Goal: Feedback & Contribution: Submit feedback/report problem

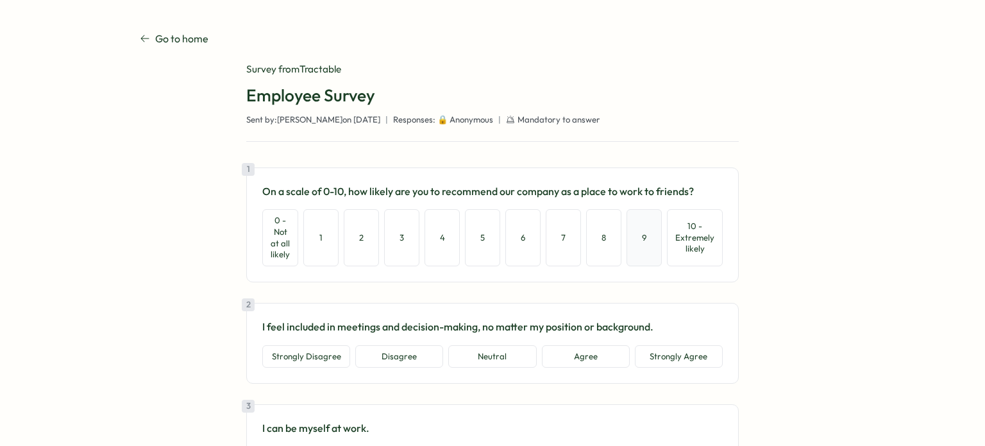
click at [641, 251] on button "9" at bounding box center [644, 237] width 35 height 56
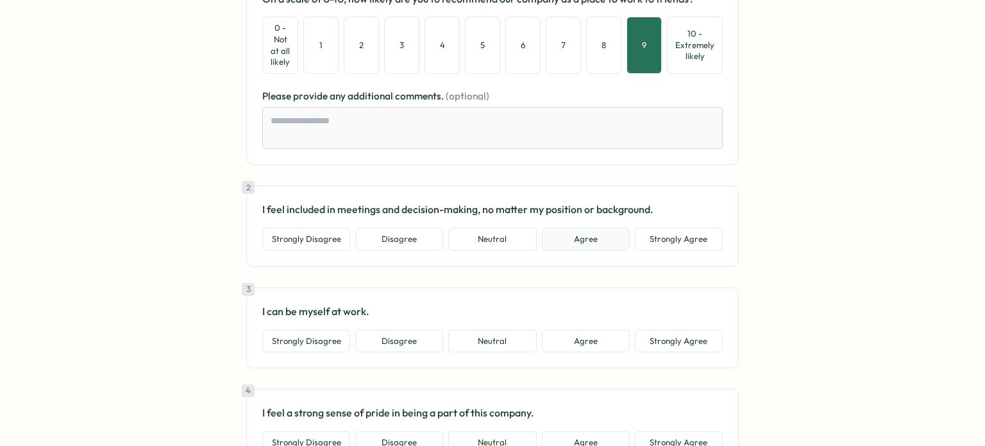
click at [587, 241] on button "Agree" at bounding box center [586, 239] width 88 height 23
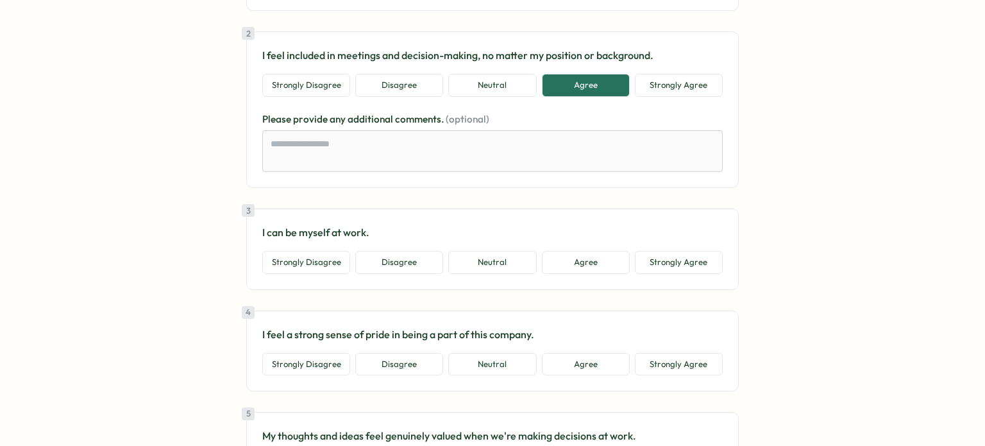
scroll to position [385, 0]
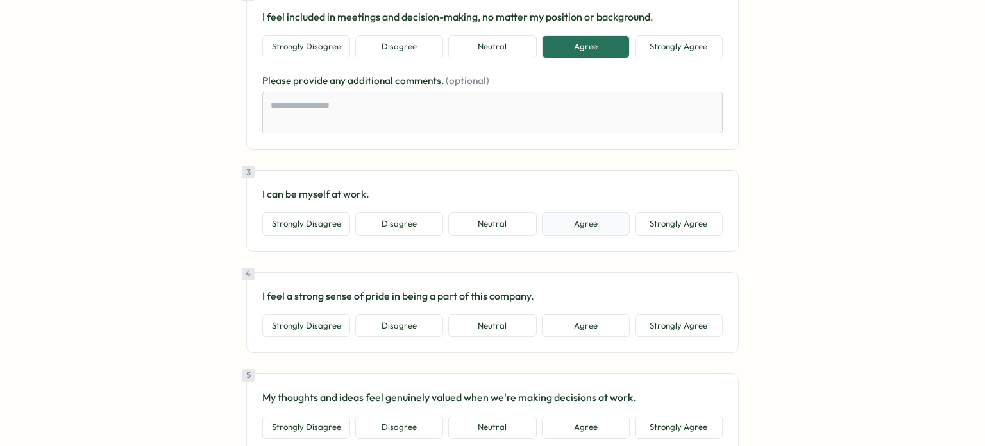
click at [602, 228] on button "Agree" at bounding box center [586, 223] width 88 height 23
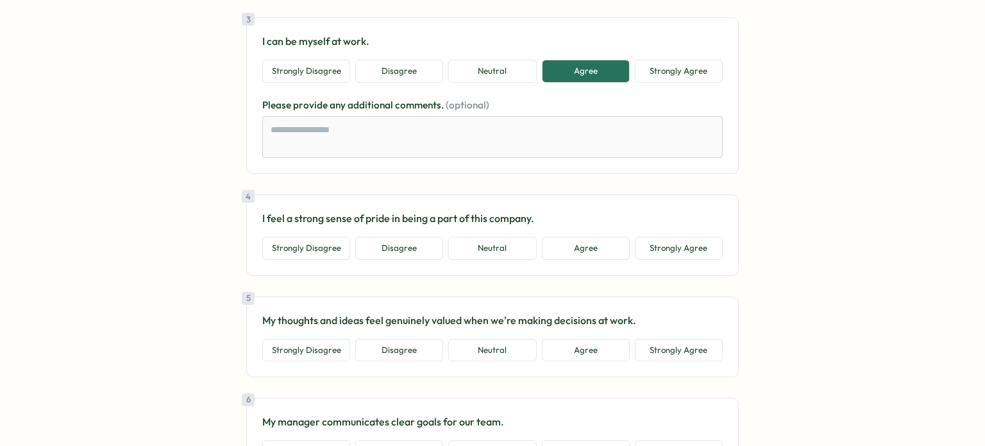
scroll to position [577, 0]
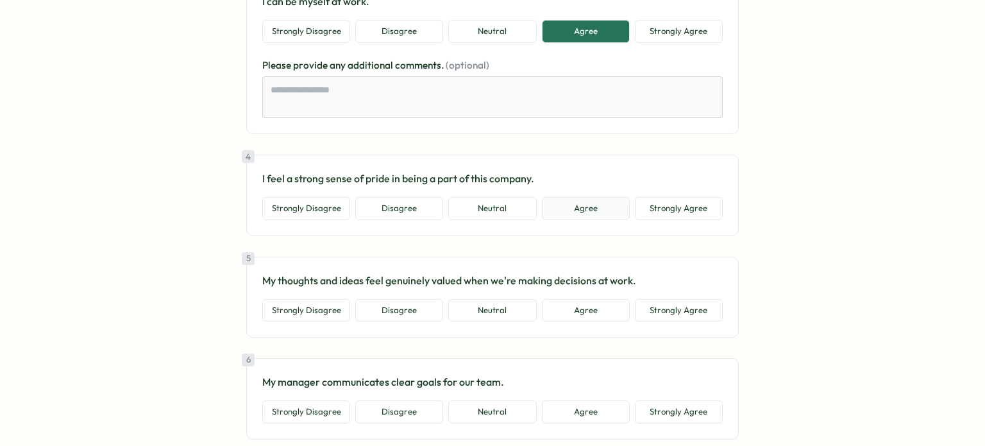
click at [589, 215] on button "Agree" at bounding box center [586, 208] width 88 height 23
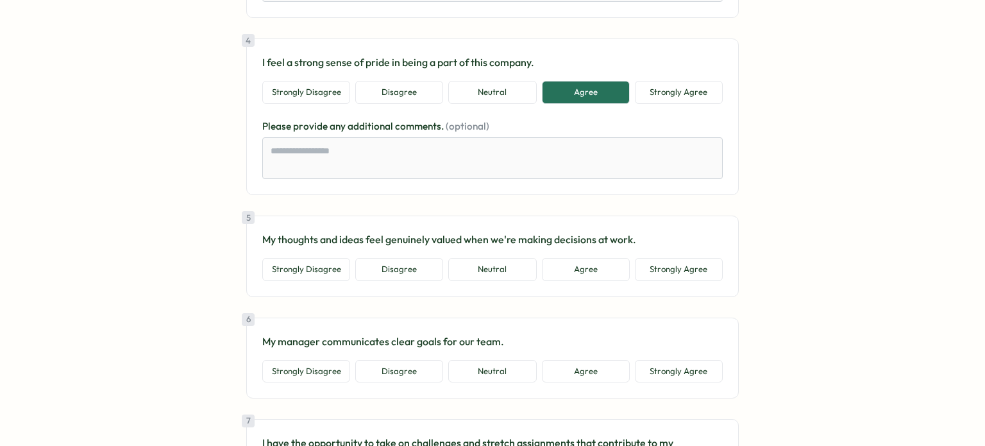
scroll to position [705, 0]
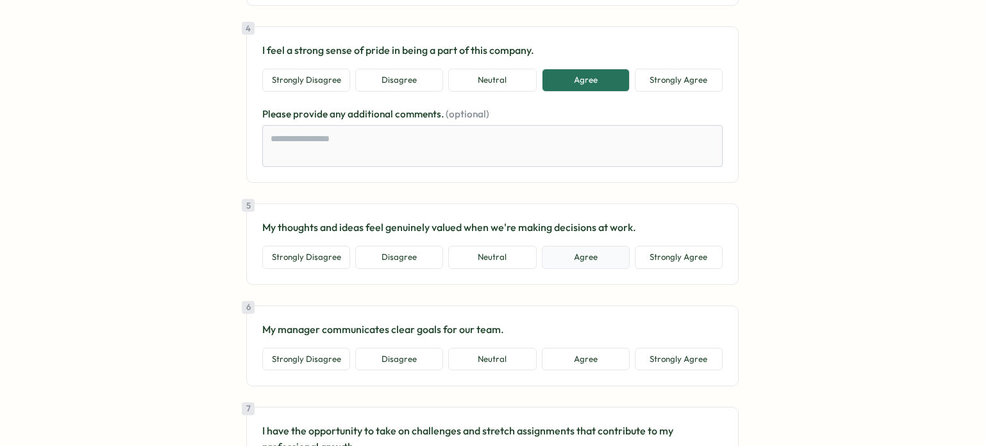
click at [600, 258] on button "Agree" at bounding box center [586, 257] width 88 height 23
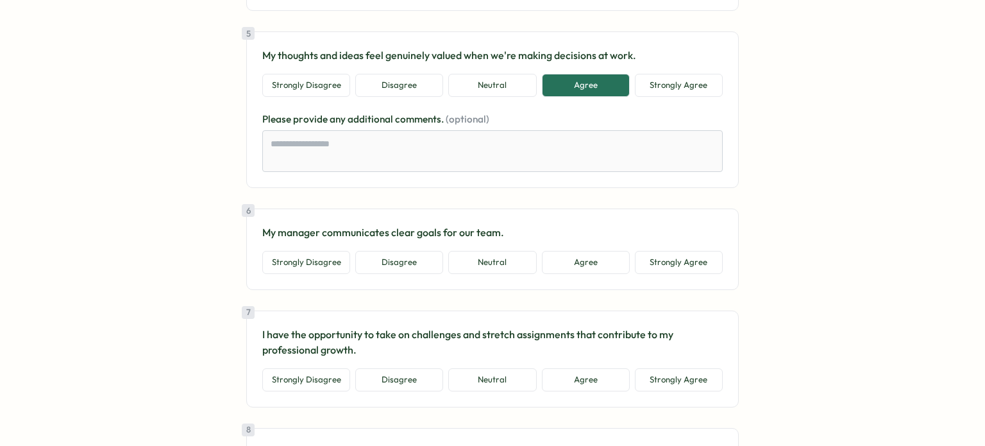
scroll to position [898, 0]
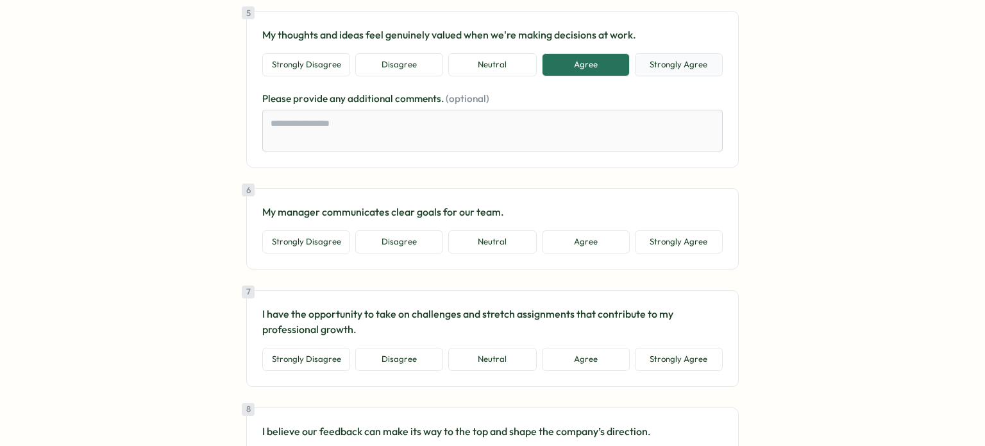
click at [679, 63] on button "Strongly Agree" at bounding box center [679, 64] width 88 height 23
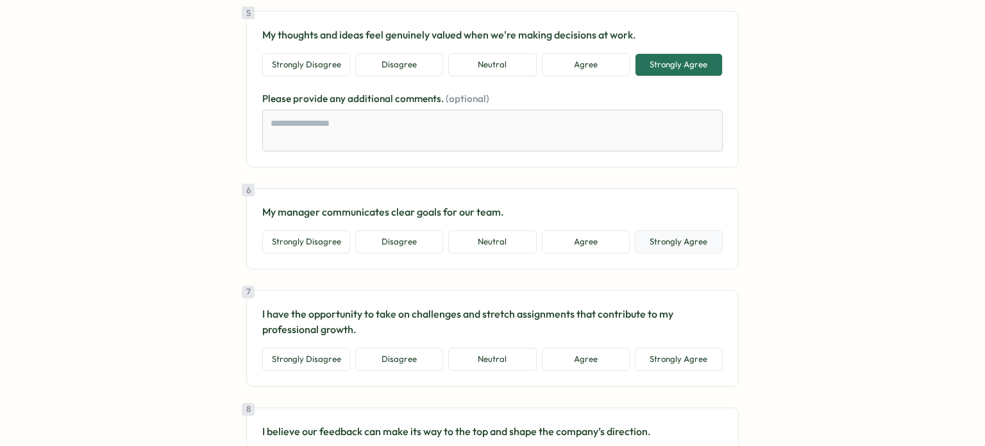
click at [666, 233] on button "Strongly Agree" at bounding box center [679, 241] width 88 height 23
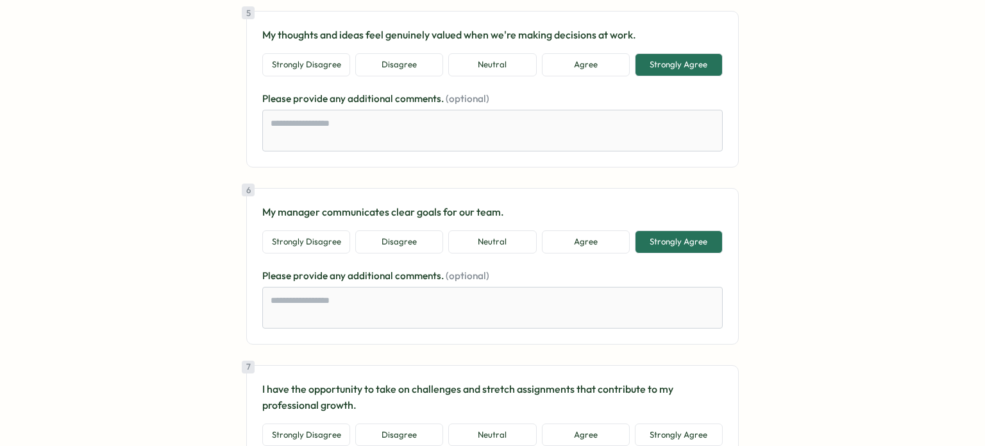
scroll to position [1026, 0]
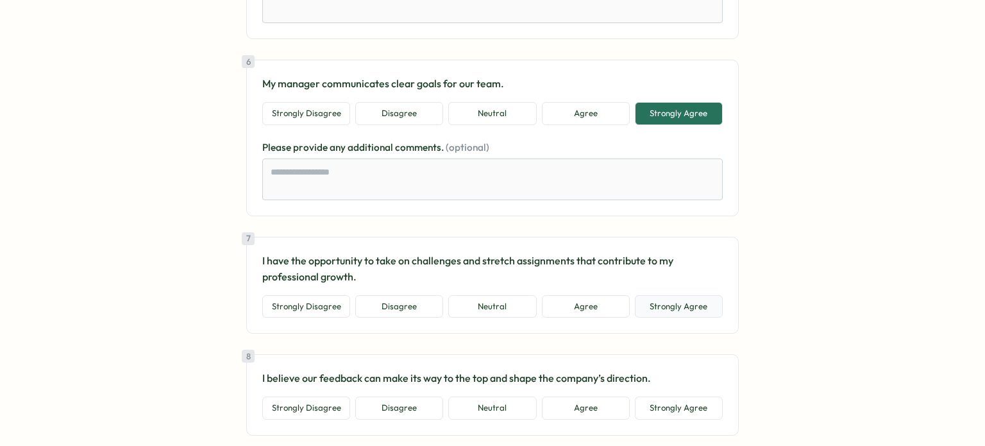
click at [682, 308] on button "Strongly Agree" at bounding box center [679, 306] width 88 height 23
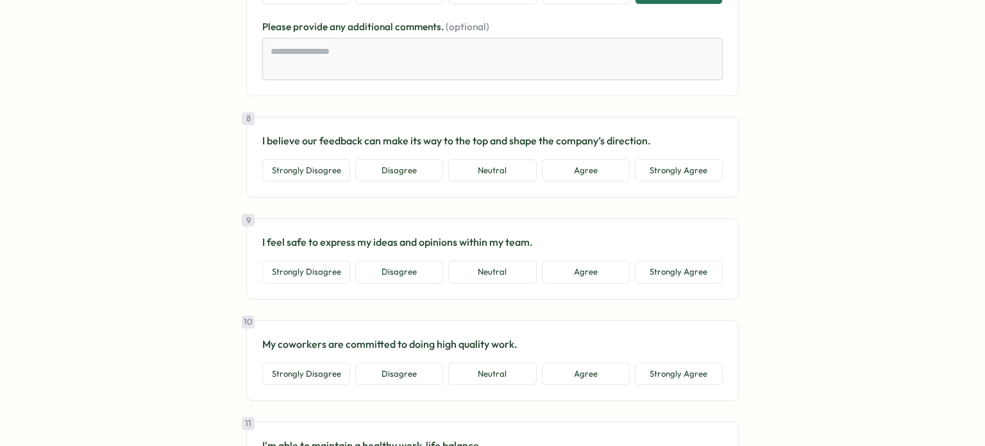
scroll to position [1347, 0]
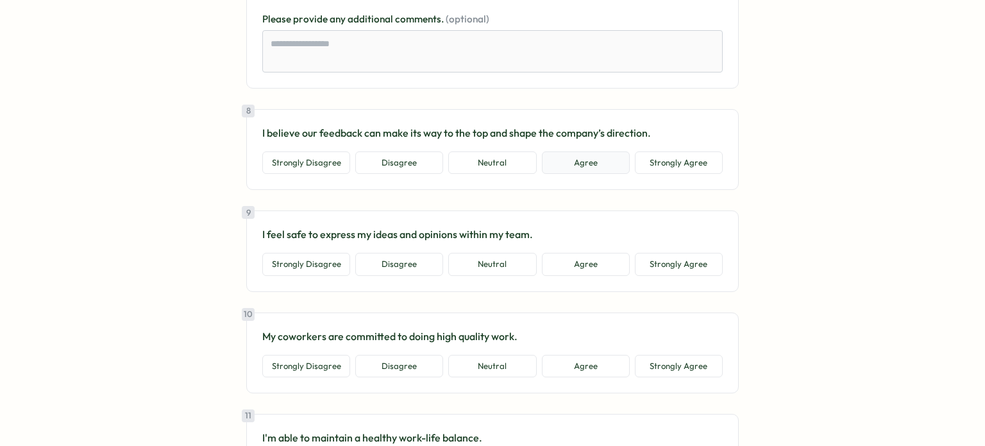
click at [588, 156] on button "Agree" at bounding box center [586, 162] width 88 height 23
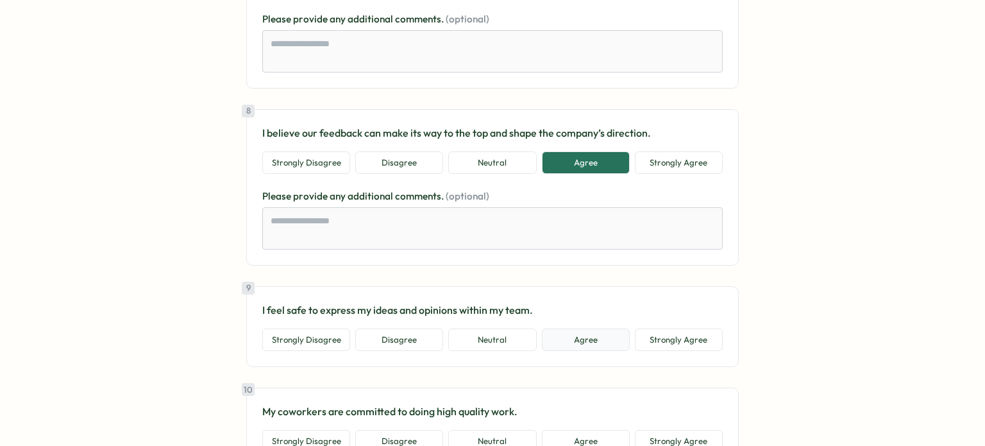
click at [585, 339] on button "Agree" at bounding box center [586, 339] width 88 height 23
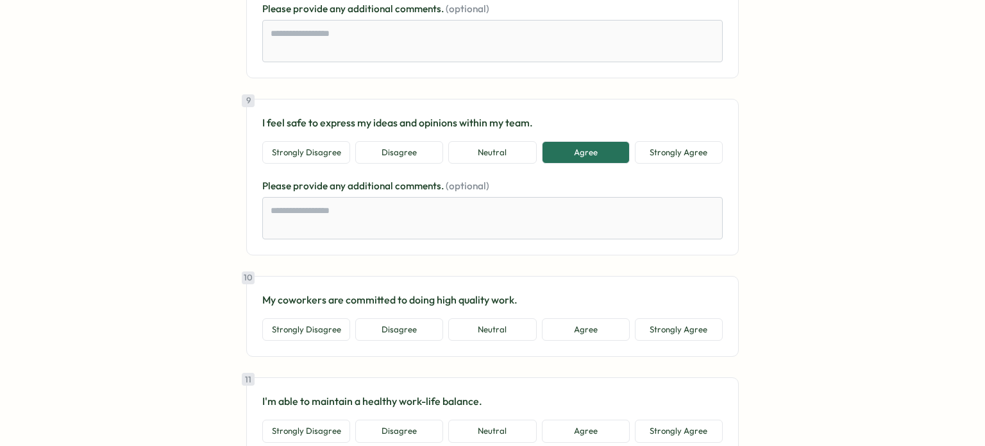
scroll to position [1539, 0]
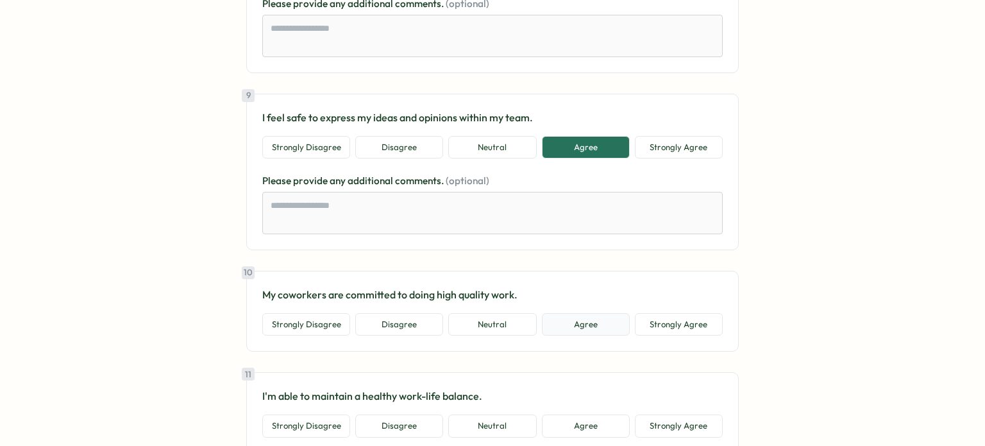
click at [585, 322] on button "Agree" at bounding box center [586, 324] width 88 height 23
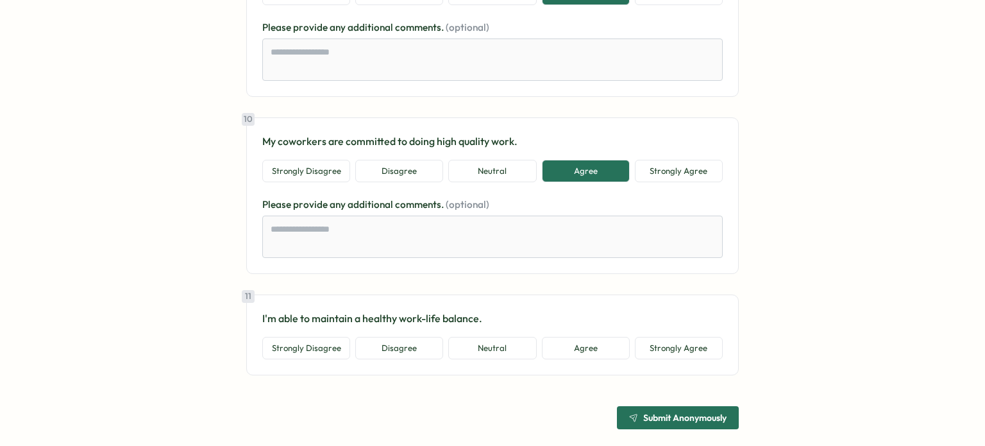
scroll to position [1701, 0]
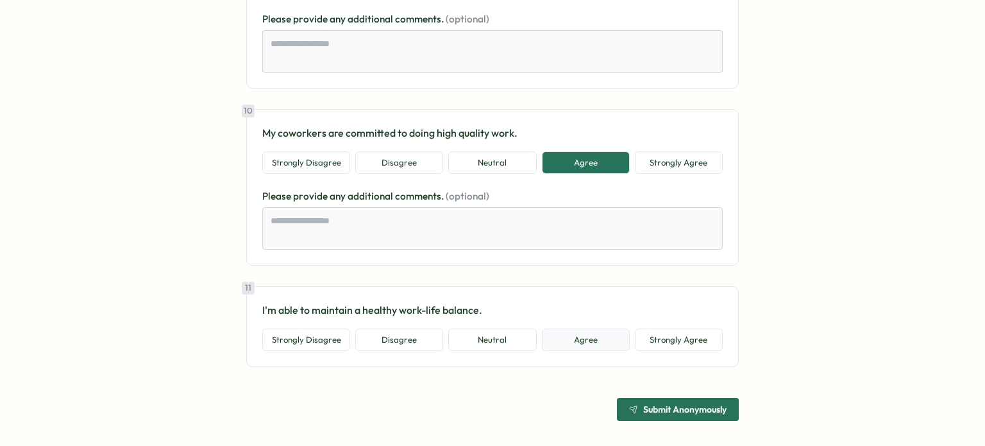
click at [602, 337] on button "Agree" at bounding box center [586, 339] width 88 height 23
type textarea "*"
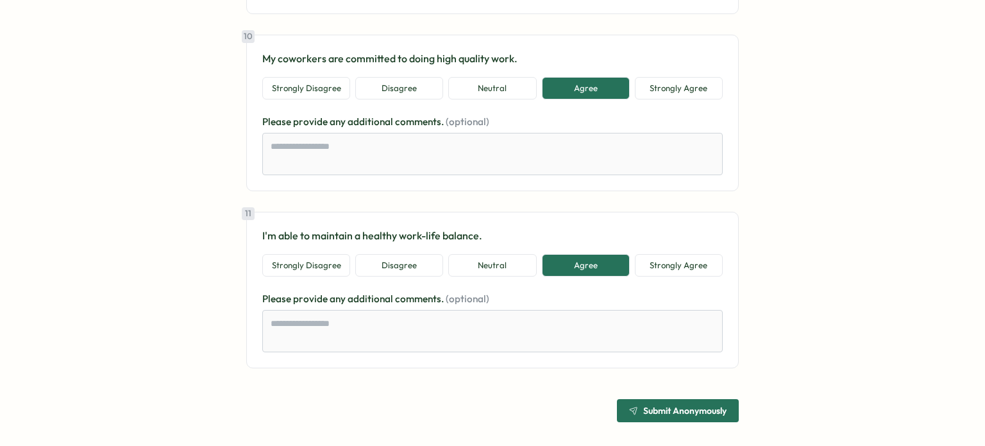
scroll to position [1777, 0]
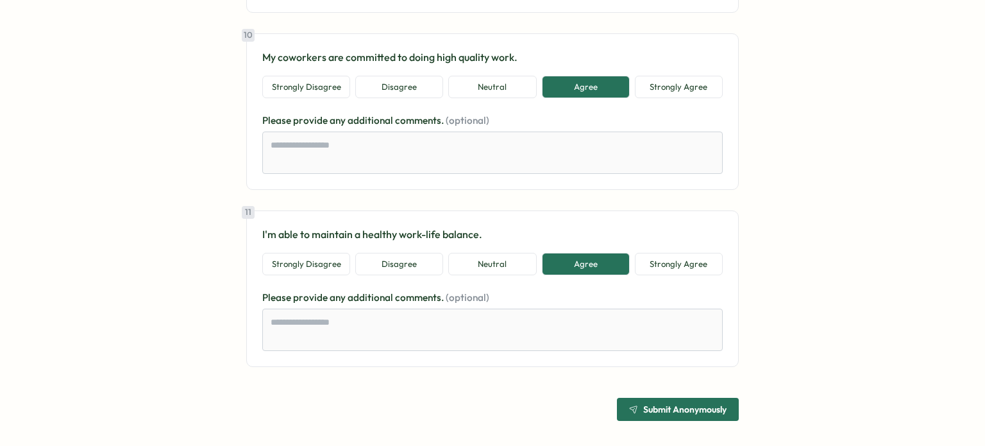
click at [668, 407] on span "Submit Anonymously" at bounding box center [684, 409] width 83 height 9
